Goal: Transaction & Acquisition: Purchase product/service

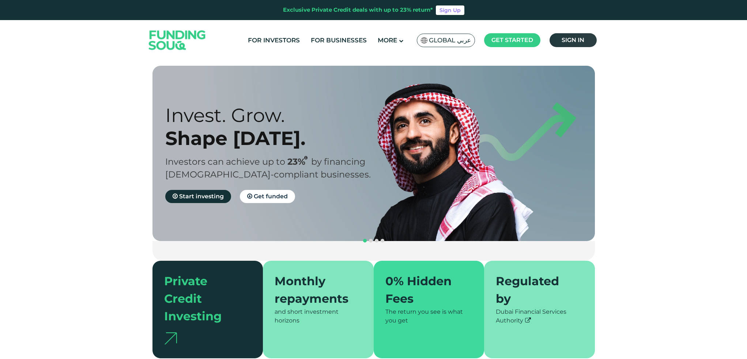
click at [574, 36] on link "Sign in" at bounding box center [573, 40] width 47 height 14
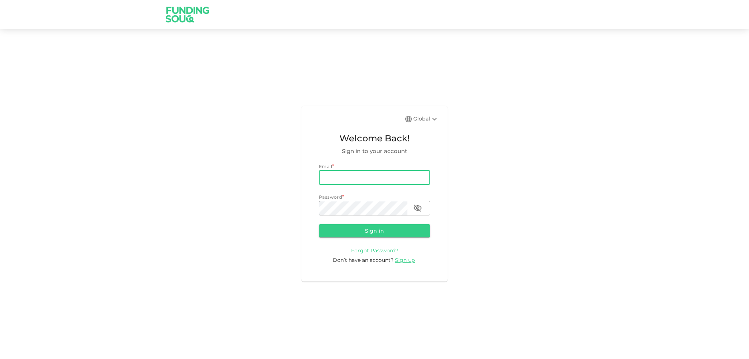
type input "abelpedroramos@gmail.com"
click at [408, 230] on button "Sign in" at bounding box center [374, 230] width 111 height 13
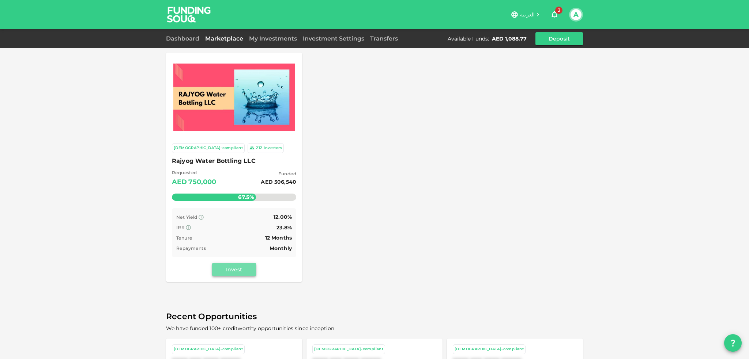
click at [244, 271] on button "Invest" at bounding box center [234, 269] width 44 height 13
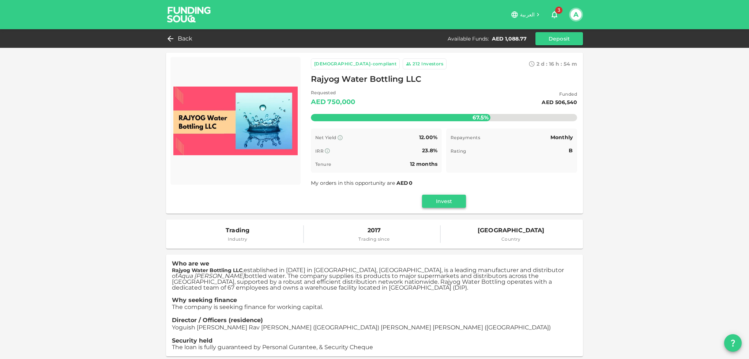
click at [442, 203] on button "Invest" at bounding box center [444, 201] width 44 height 13
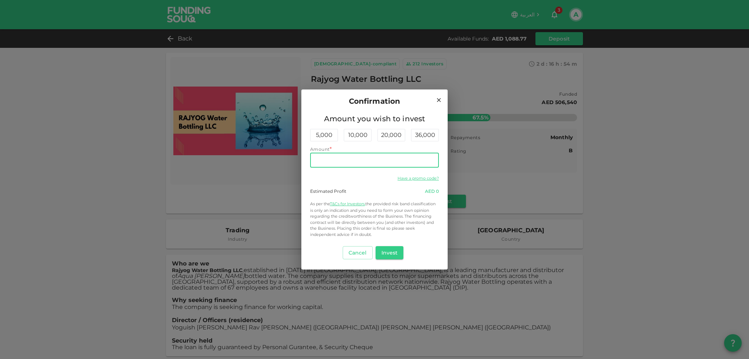
click at [397, 161] on input "Amount" at bounding box center [374, 160] width 129 height 15
type input "300"
click at [394, 251] on button "Invest" at bounding box center [389, 252] width 28 height 13
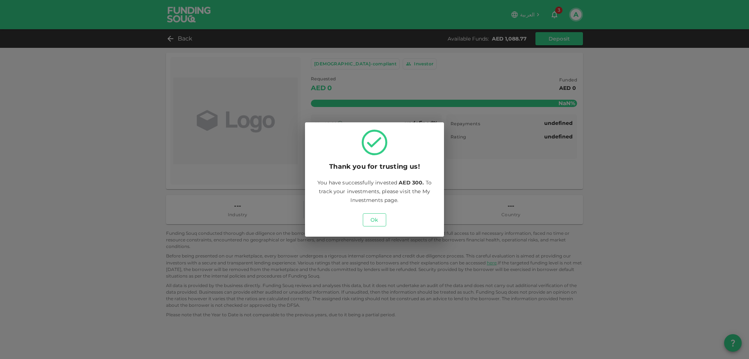
click at [373, 225] on button "Ok" at bounding box center [374, 220] width 23 height 13
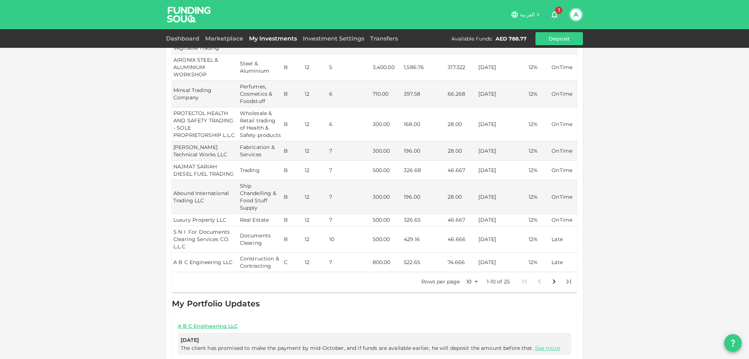
scroll to position [219, 0]
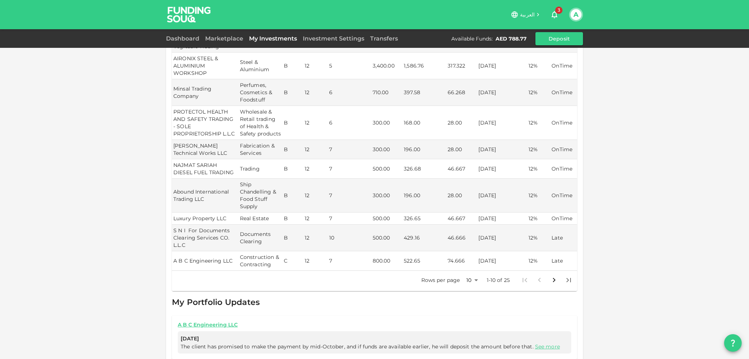
click at [551, 281] on icon "Go to next page" at bounding box center [554, 280] width 9 height 9
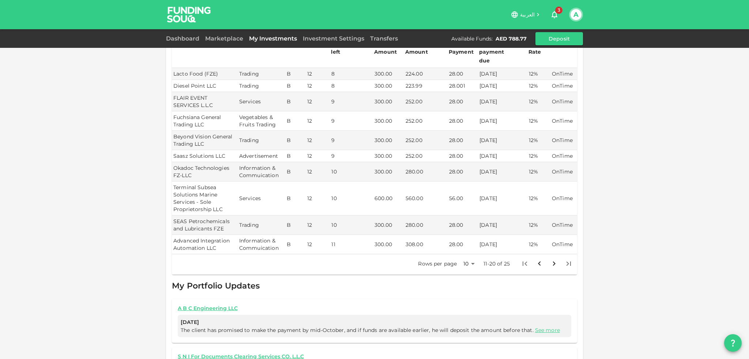
scroll to position [146, 0]
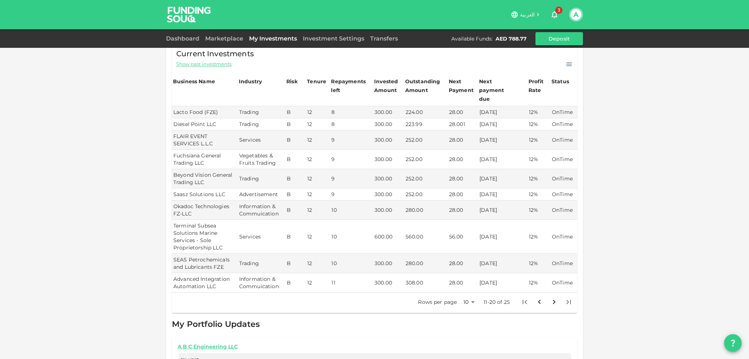
click at [538, 300] on icon "Go to previous page" at bounding box center [539, 302] width 3 height 4
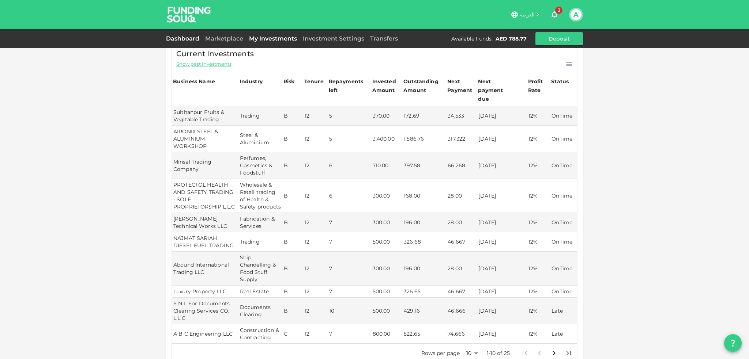
click at [192, 36] on link "Dashboard" at bounding box center [184, 38] width 36 height 7
